Goal: Task Accomplishment & Management: Manage account settings

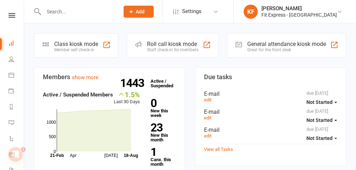
click at [340, 11] on icon at bounding box center [340, 12] width 6 height 6
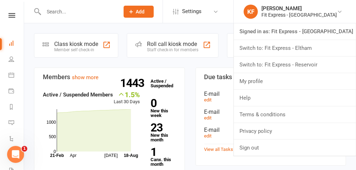
click at [315, 67] on link "Switch to: Fit Express - Reservoir" at bounding box center [295, 65] width 122 height 16
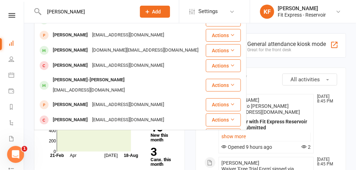
scroll to position [72, 0]
type input "[PERSON_NAME]"
click at [80, 82] on div "[PERSON_NAME]-[PERSON_NAME]" at bounding box center [89, 80] width 76 height 10
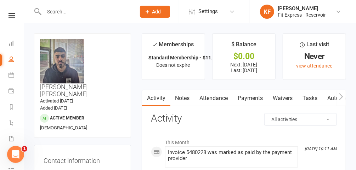
click at [105, 10] on input "text" at bounding box center [86, 12] width 89 height 10
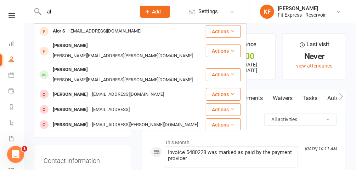
type input "a"
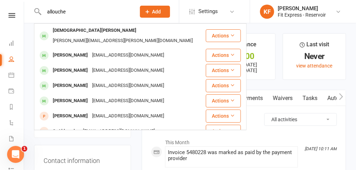
type input "allouche"
click at [99, 50] on div "[EMAIL_ADDRESS][DOMAIN_NAME]" at bounding box center [128, 55] width 76 height 10
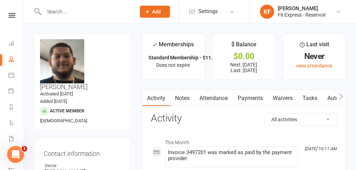
click at [285, 102] on link "Waivers" at bounding box center [283, 98] width 30 height 16
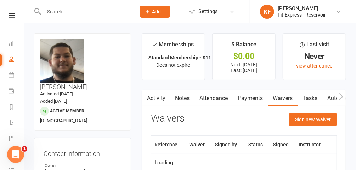
click at [179, 98] on link "Notes" at bounding box center [182, 98] width 24 height 16
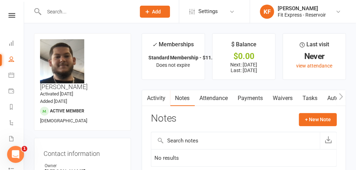
click at [84, 13] on input "text" at bounding box center [86, 12] width 89 height 10
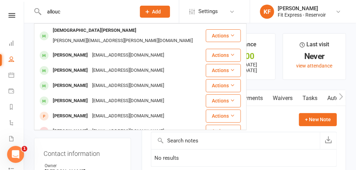
type input "allouc"
click at [90, 66] on div "[EMAIL_ADDRESS][DOMAIN_NAME]" at bounding box center [128, 71] width 76 height 10
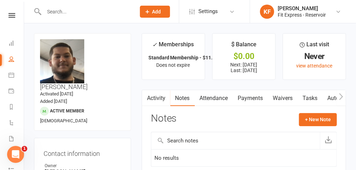
click at [75, 12] on input "text" at bounding box center [86, 12] width 89 height 10
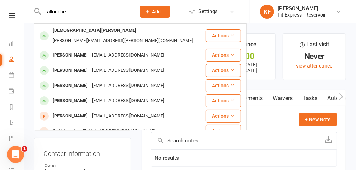
type input "allouche"
click at [68, 66] on div "[PERSON_NAME]" at bounding box center [70, 71] width 39 height 10
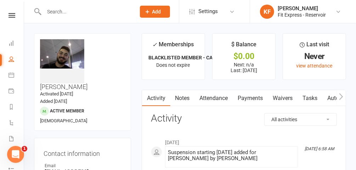
click at [179, 96] on link "Notes" at bounding box center [182, 98] width 24 height 16
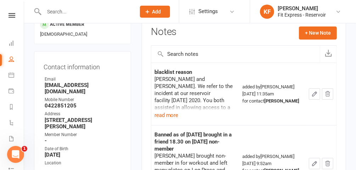
scroll to position [87, 0]
click at [173, 112] on button "read more" at bounding box center [167, 115] width 24 height 9
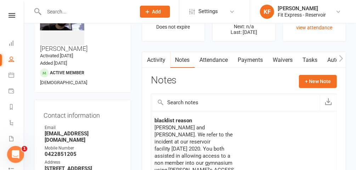
scroll to position [0, 0]
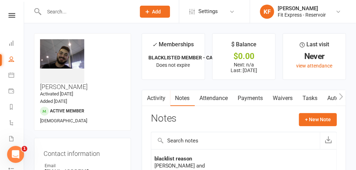
click at [65, 10] on input "text" at bounding box center [86, 12] width 89 height 10
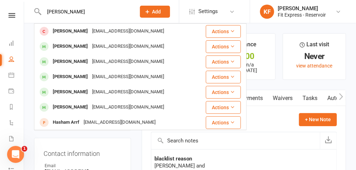
type input "[PERSON_NAME]"
click at [80, 49] on div "[PERSON_NAME]" at bounding box center [70, 46] width 39 height 10
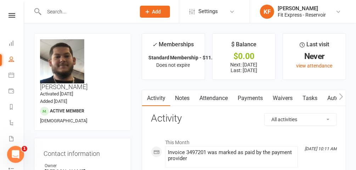
click at [12, 16] on icon at bounding box center [12, 15] width 7 height 5
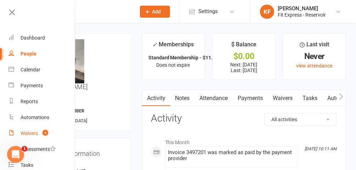
click at [36, 134] on div "Waivers" at bounding box center [29, 134] width 17 height 6
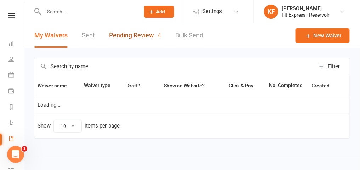
click at [129, 35] on link "Pending Review 4" at bounding box center [135, 35] width 52 height 24
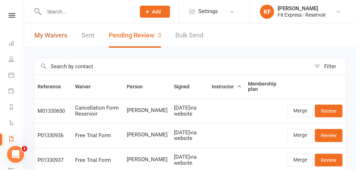
click at [54, 35] on link "My Waivers" at bounding box center [50, 35] width 33 height 24
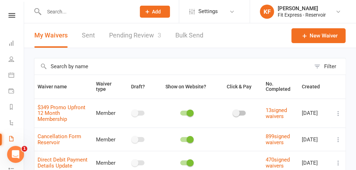
click at [9, 16] on icon at bounding box center [12, 15] width 7 height 5
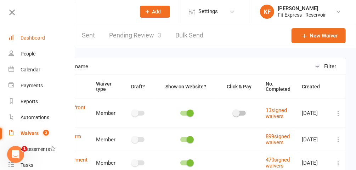
click at [35, 35] on div "Dashboard" at bounding box center [33, 38] width 24 height 6
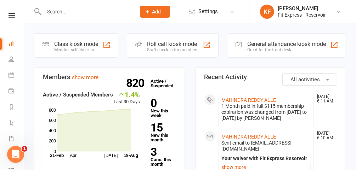
click at [338, 12] on icon at bounding box center [339, 12] width 6 height 6
